Goal: Information Seeking & Learning: Learn about a topic

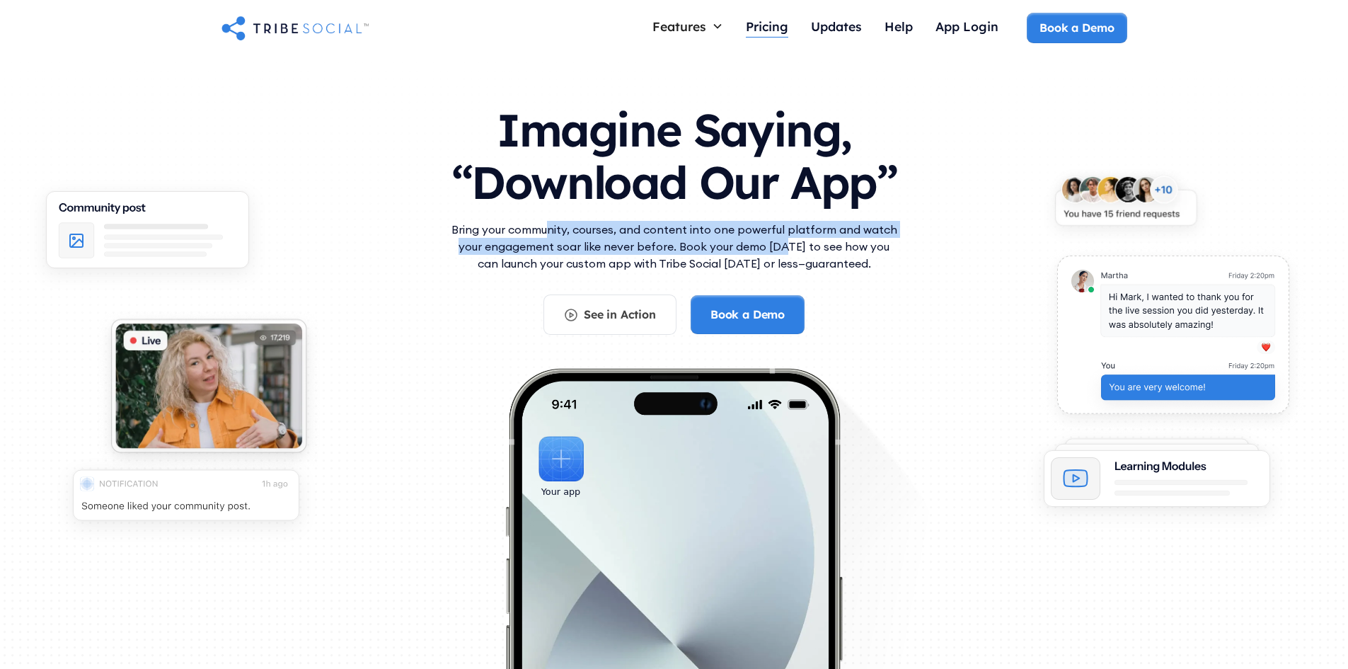
click at [760, 24] on div "Pricing" at bounding box center [767, 26] width 42 height 16
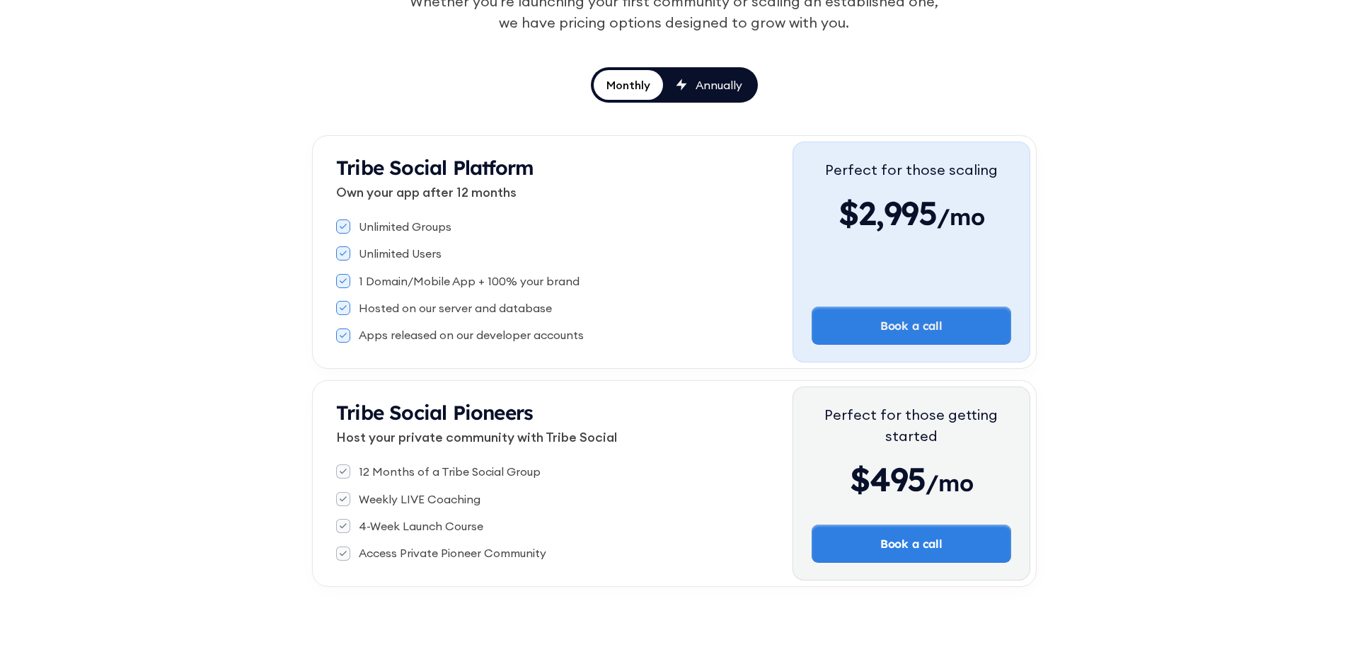
scroll to position [203, 0]
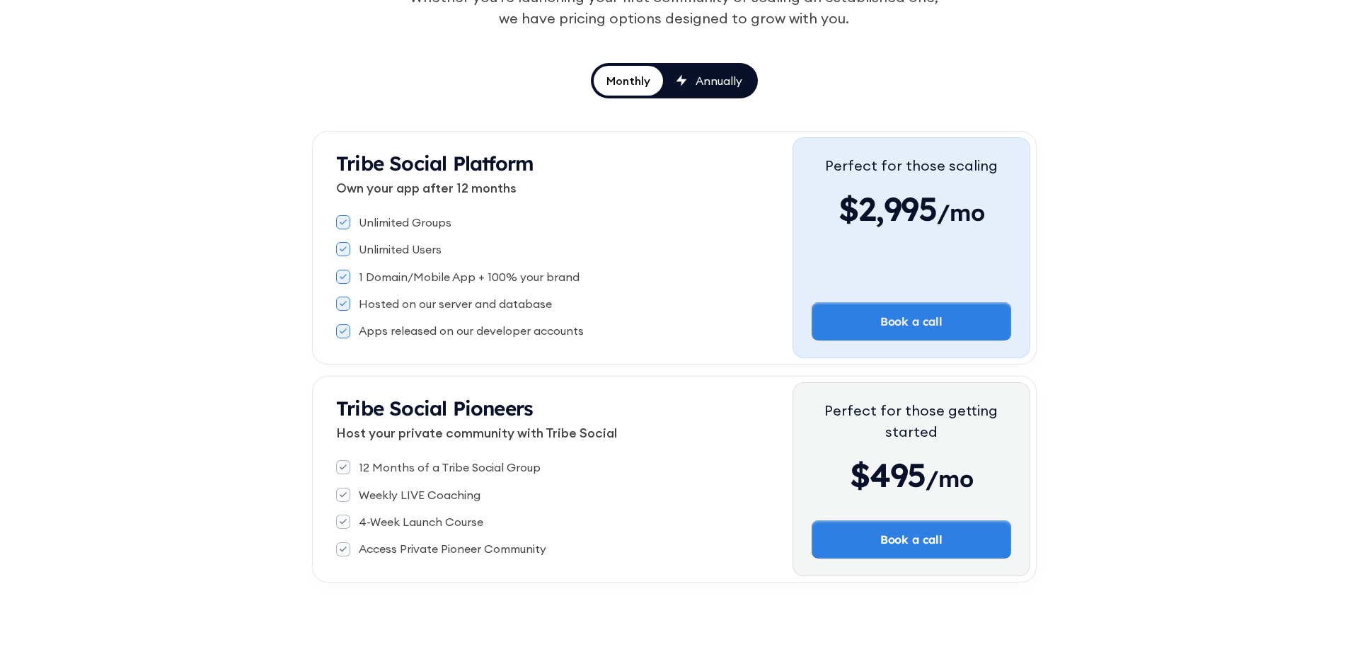
click at [732, 89] on link "Annually" at bounding box center [709, 81] width 92 height 30
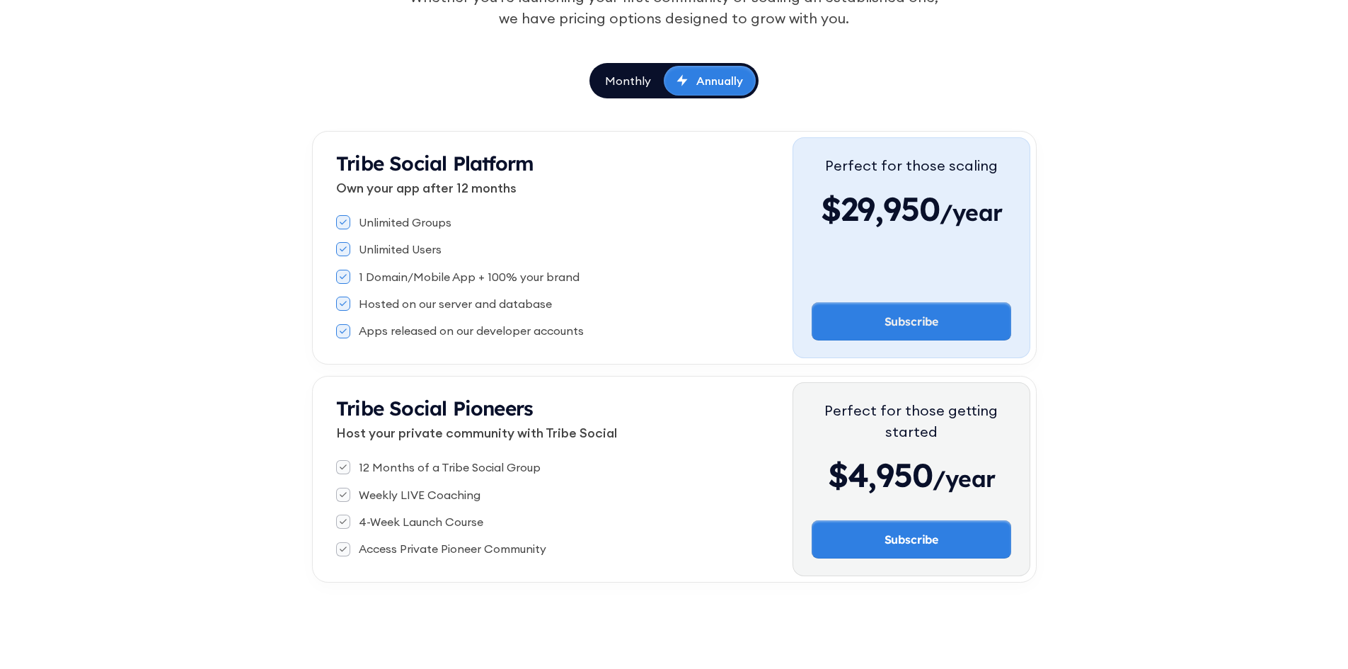
click at [631, 90] on link "Monthly" at bounding box center [627, 81] width 71 height 30
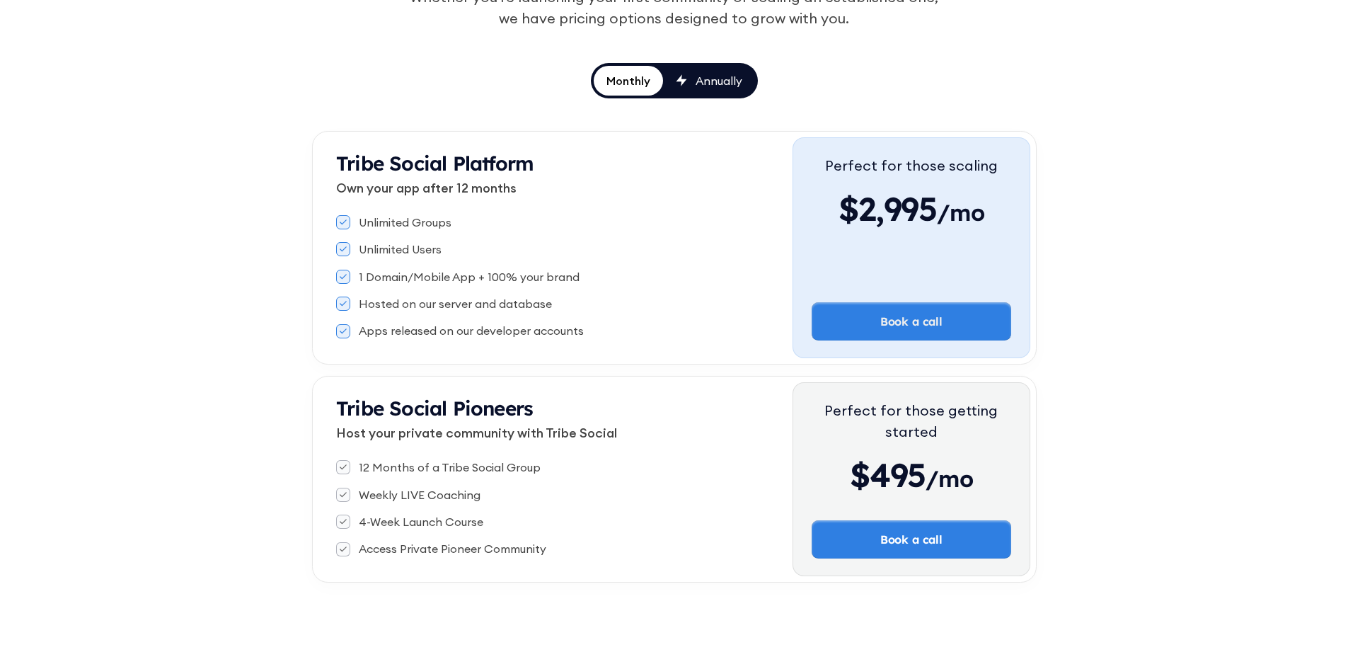
click at [699, 86] on div "Annually" at bounding box center [719, 81] width 47 height 16
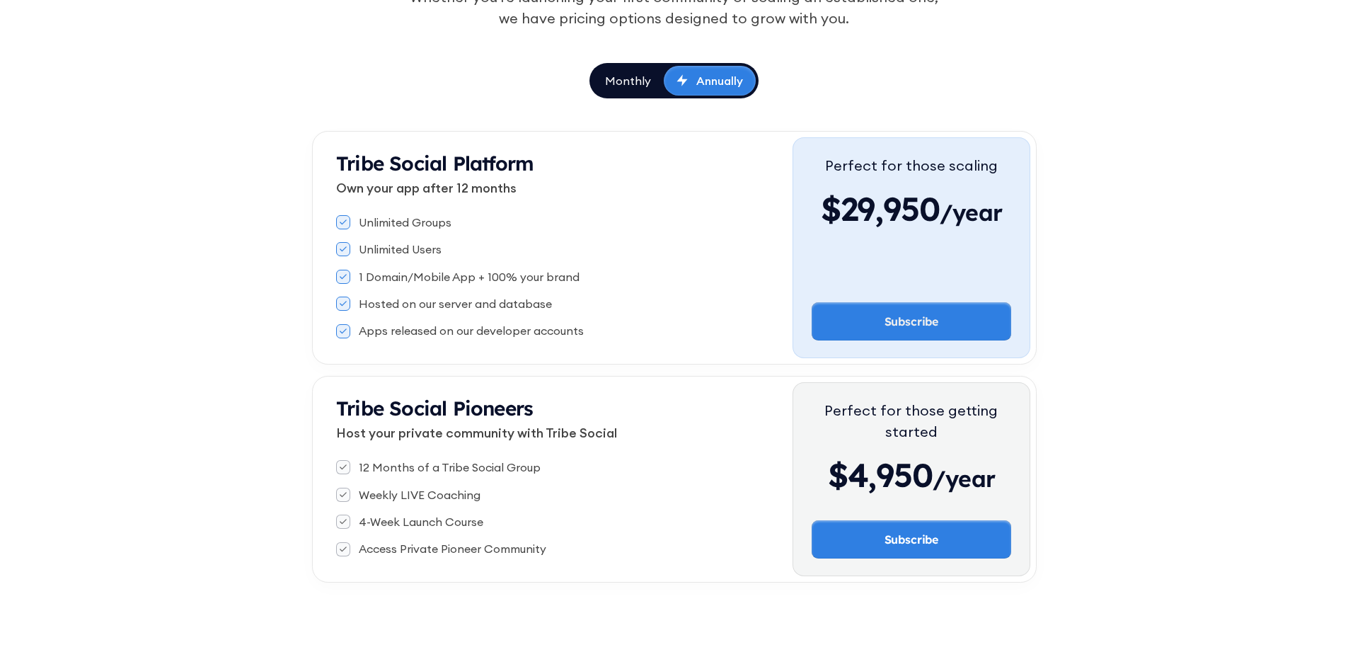
click at [634, 73] on div "Monthly" at bounding box center [628, 81] width 46 height 16
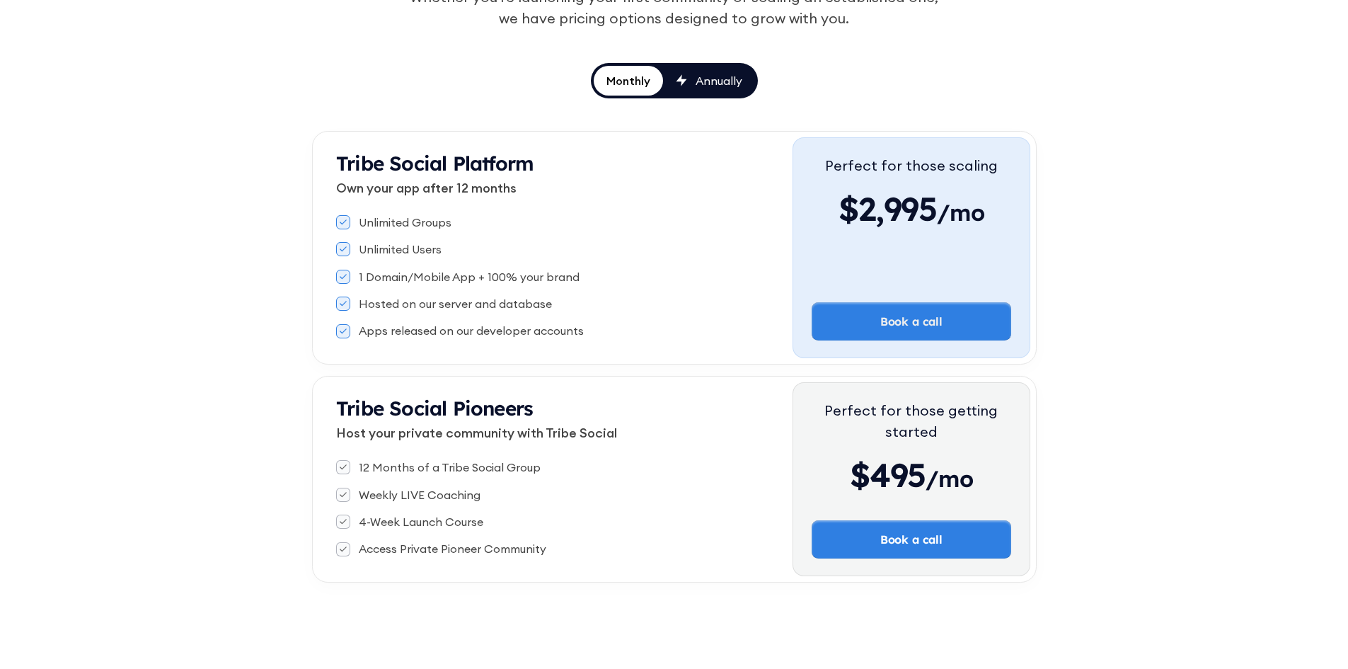
click at [715, 74] on div "Annually" at bounding box center [719, 81] width 47 height 16
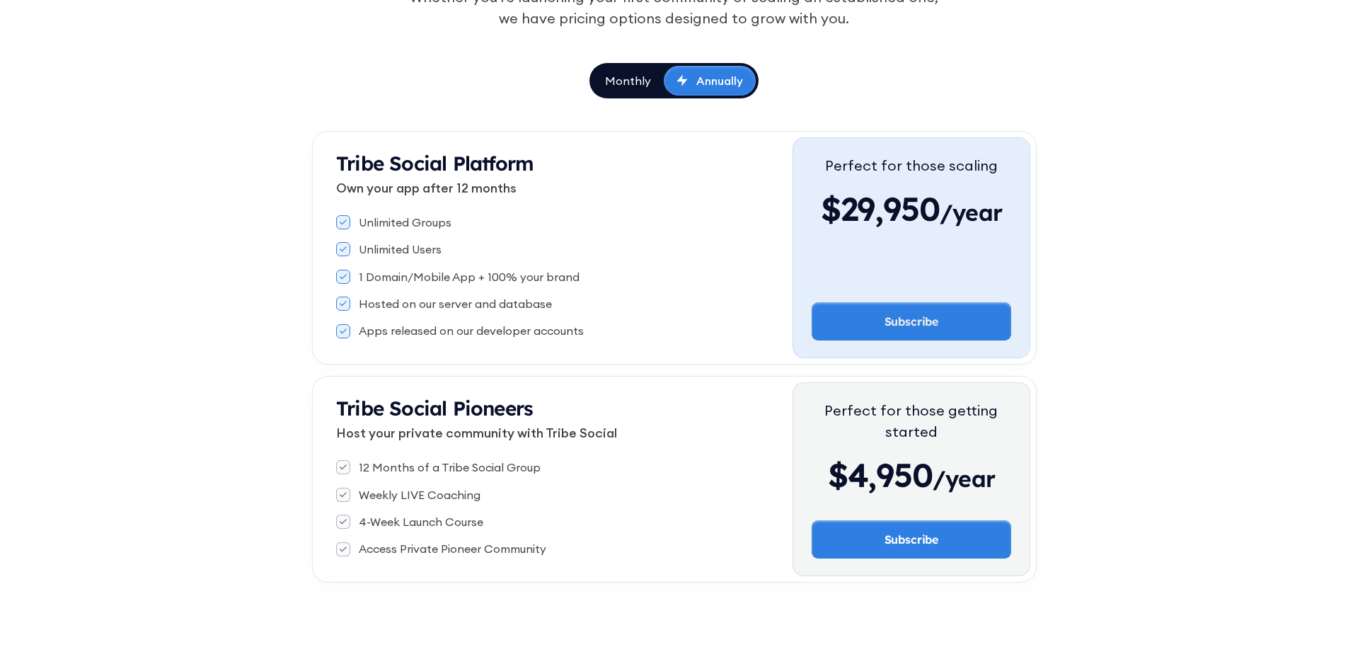
click at [643, 76] on div "Monthly" at bounding box center [628, 81] width 46 height 16
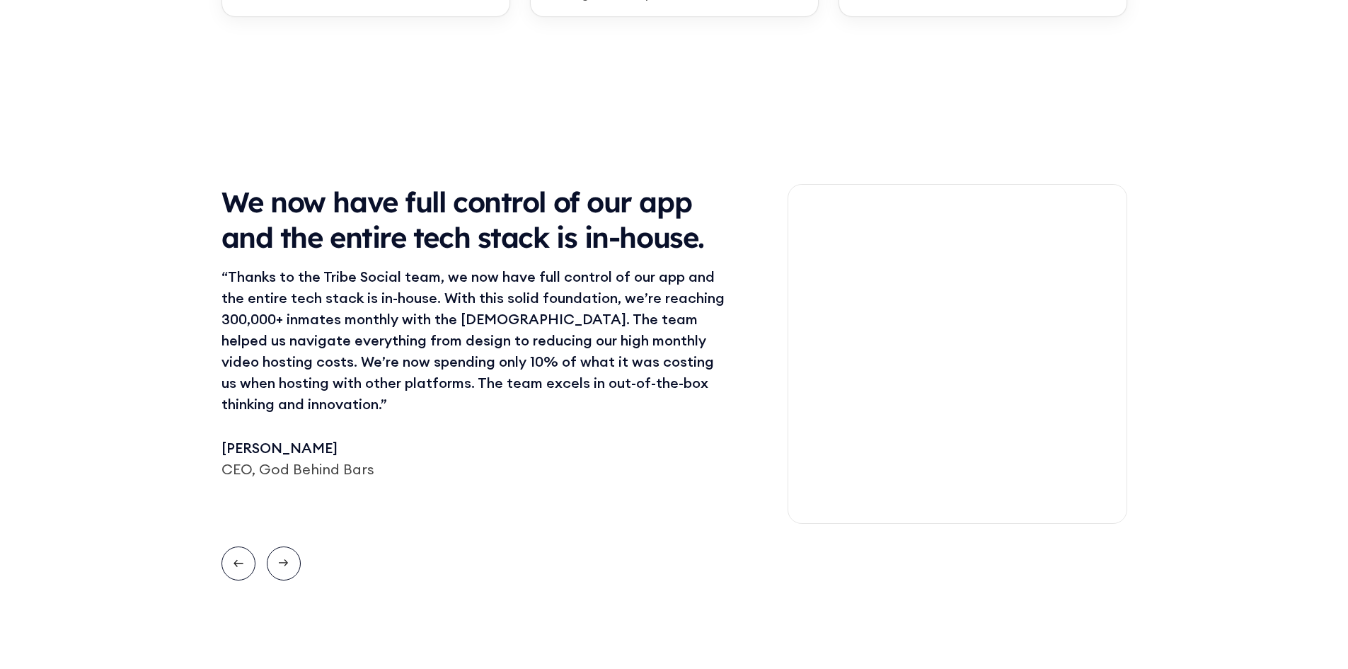
scroll to position [1214, 0]
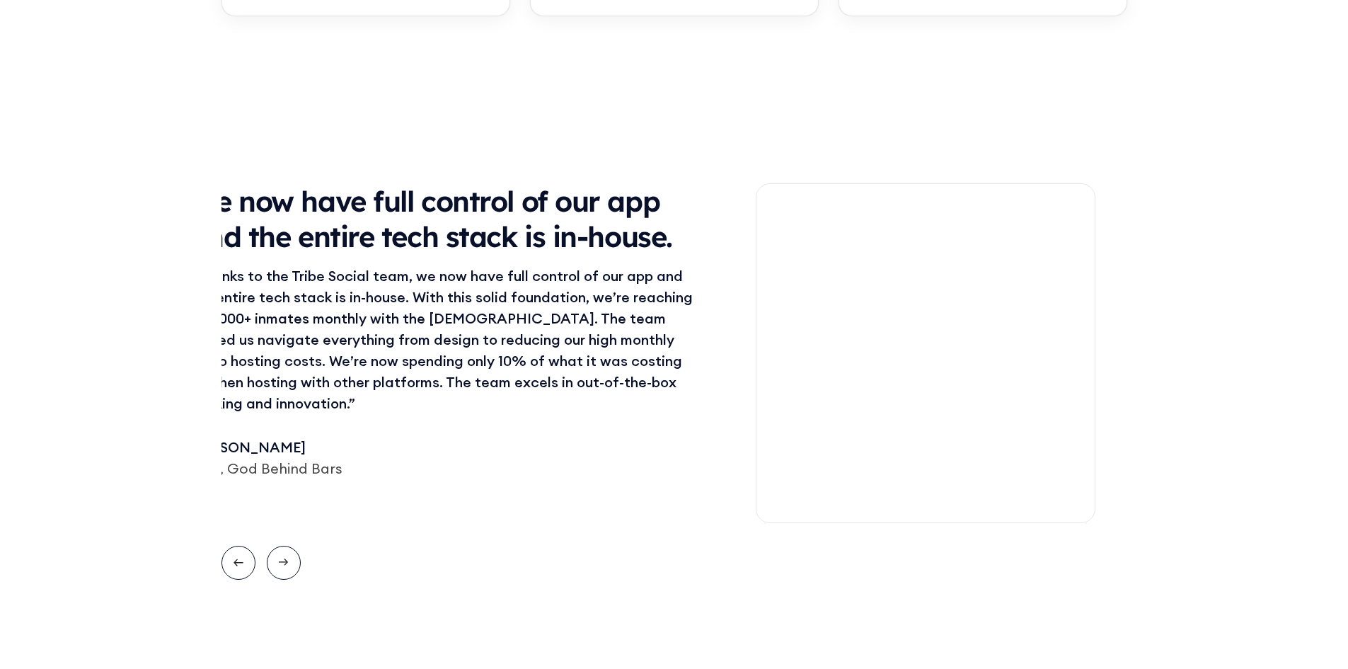
click at [361, 458] on div "CEO, God Behind Bars" at bounding box center [445, 468] width 510 height 21
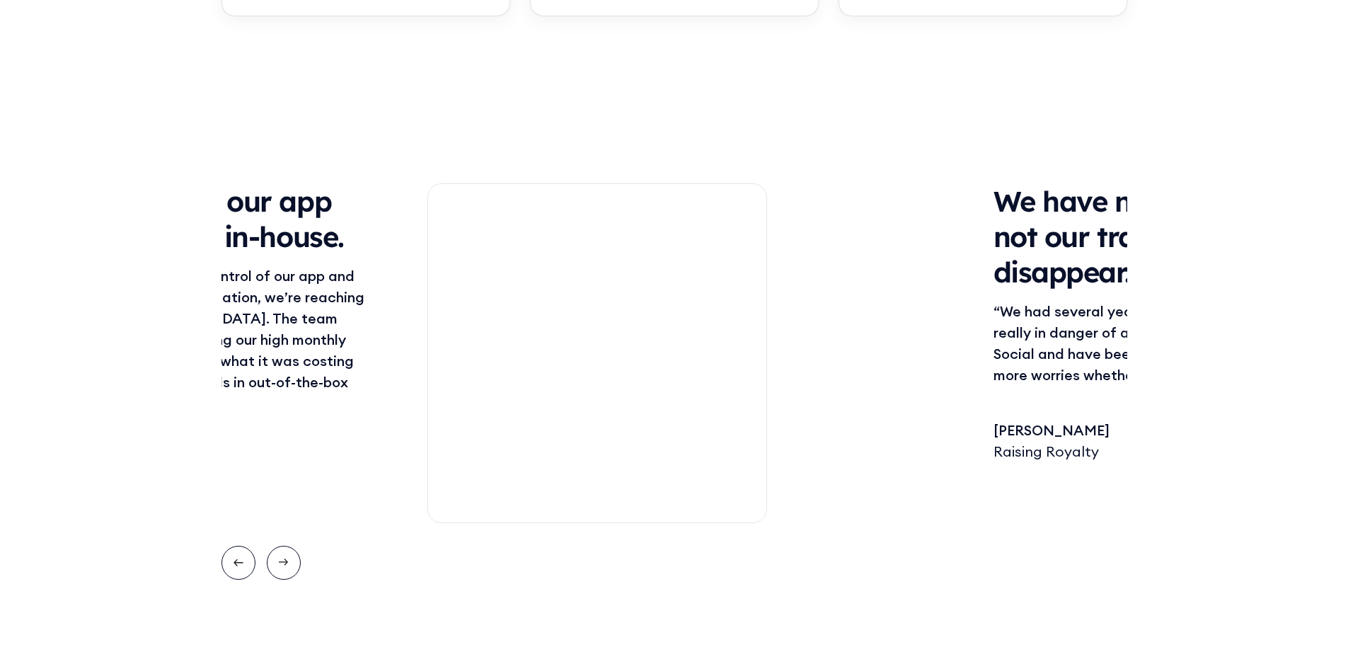
click at [170, 439] on div "We have no more worries whether or not our trainings are going to disappear. “W…" at bounding box center [674, 381] width 1348 height 577
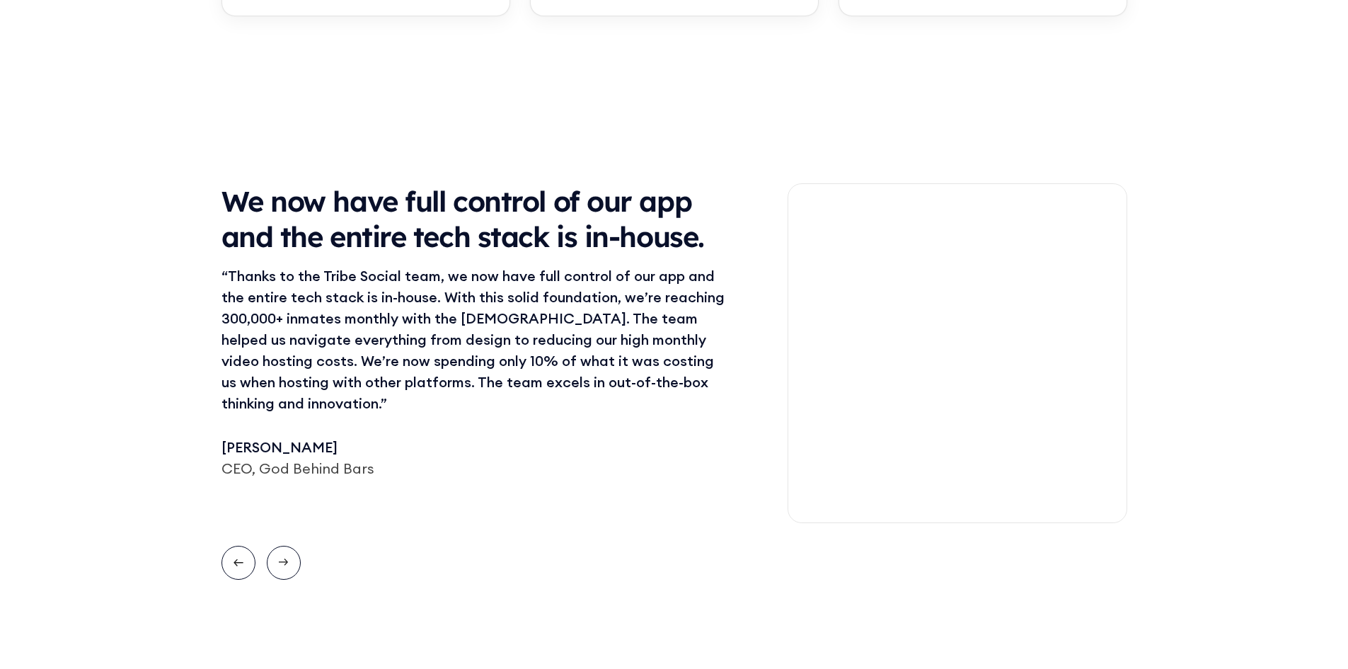
click at [782, 351] on div "We now have full control of our app and the entire tech stack is in-house. “Tha…" at bounding box center [675, 353] width 906 height 340
click at [283, 563] on icon "Next slide" at bounding box center [284, 562] width 10 height 18
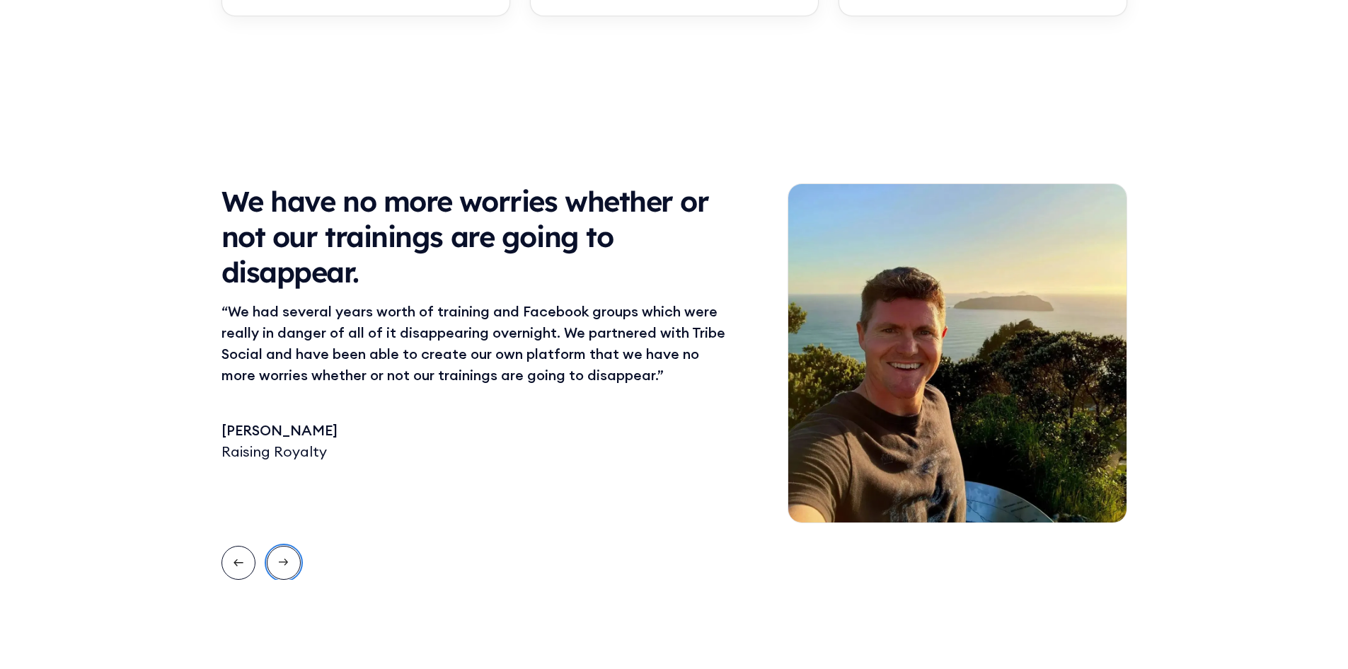
click at [283, 563] on icon "Next slide" at bounding box center [284, 562] width 10 height 18
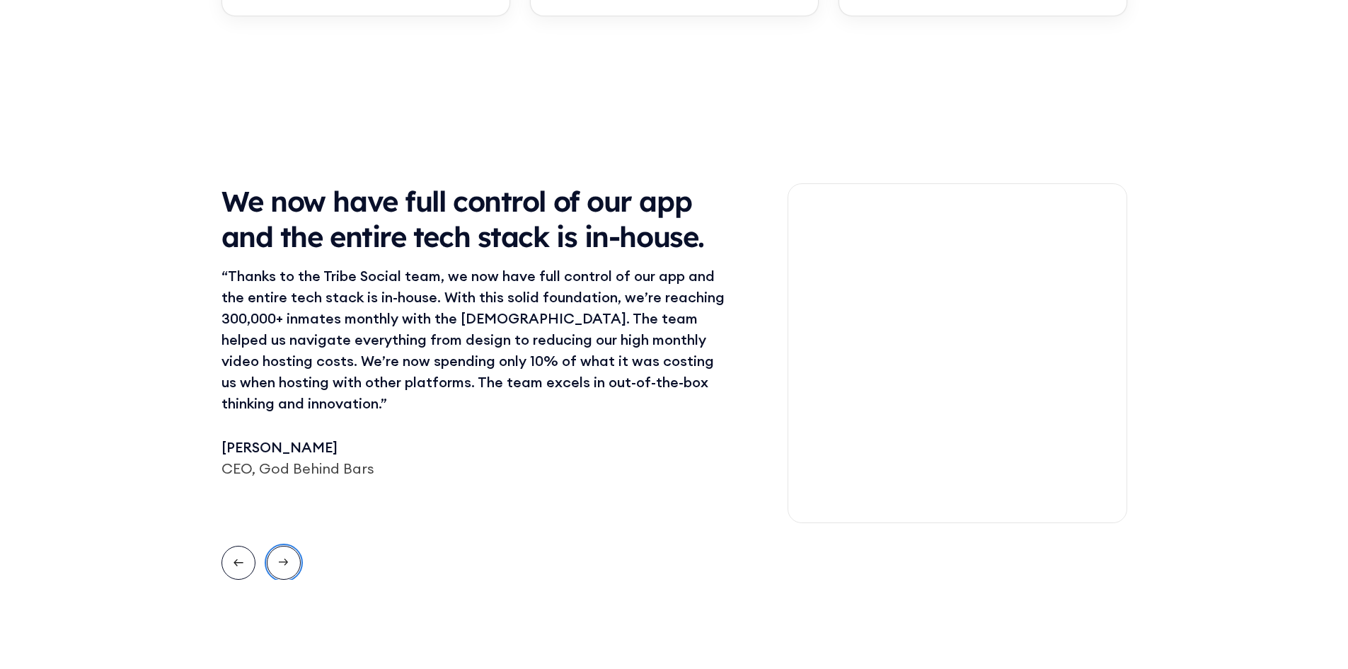
click at [283, 563] on icon "Next slide" at bounding box center [284, 562] width 10 height 18
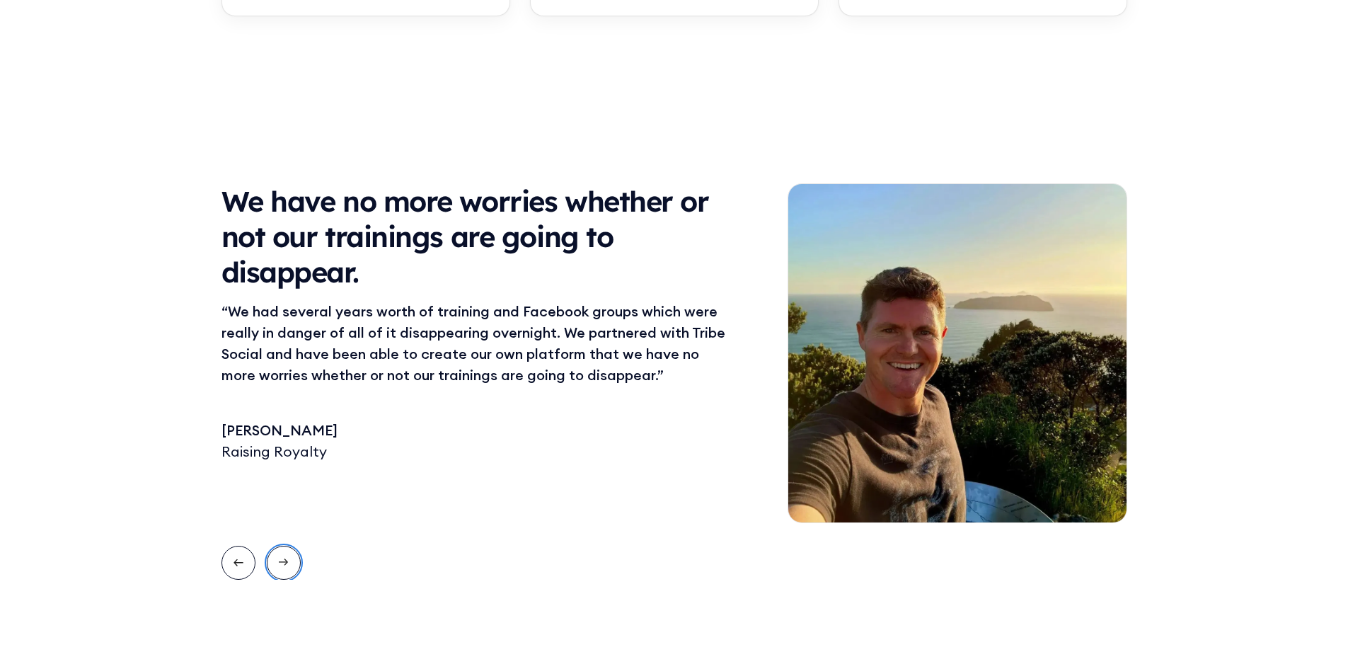
click at [284, 568] on icon "Next slide" at bounding box center [284, 562] width 10 height 18
